Goal: Go to known website: Access a specific website the user already knows

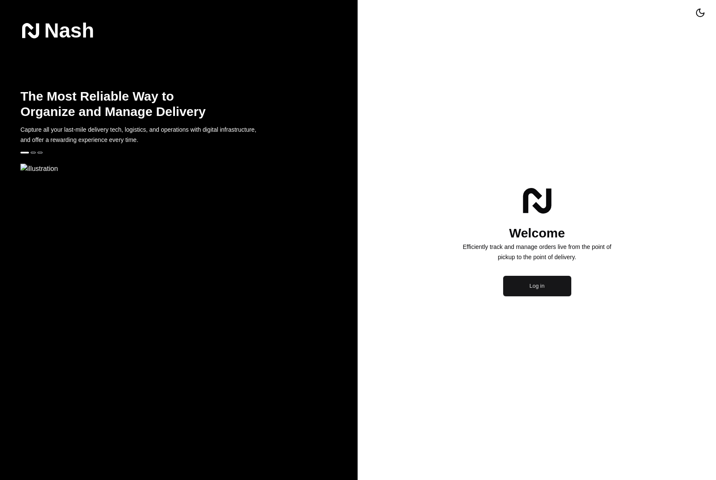
click at [537, 290] on button "Log in" at bounding box center [537, 286] width 68 height 20
